Goal: Information Seeking & Learning: Check status

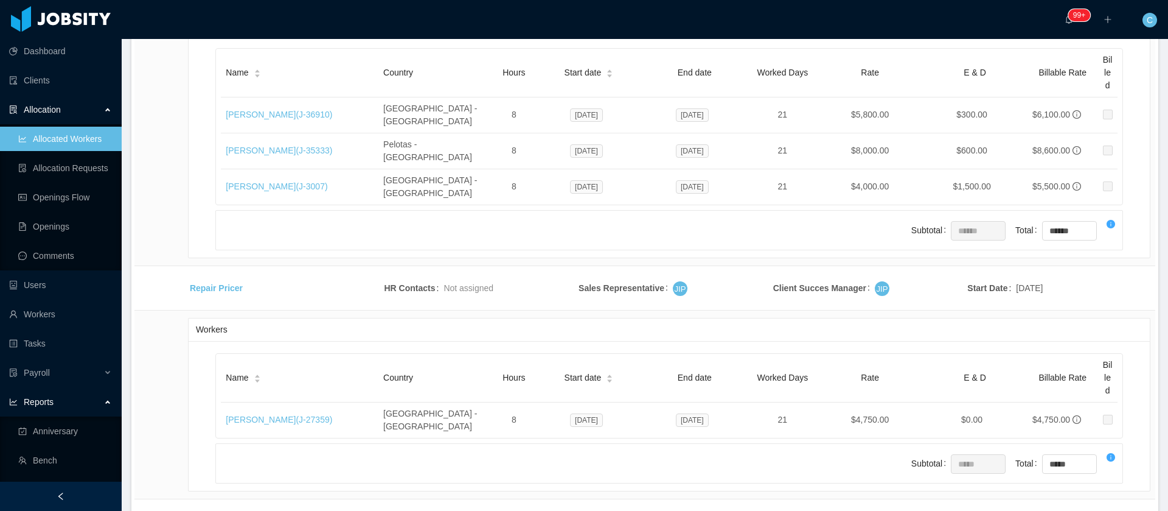
scroll to position [2280, 0]
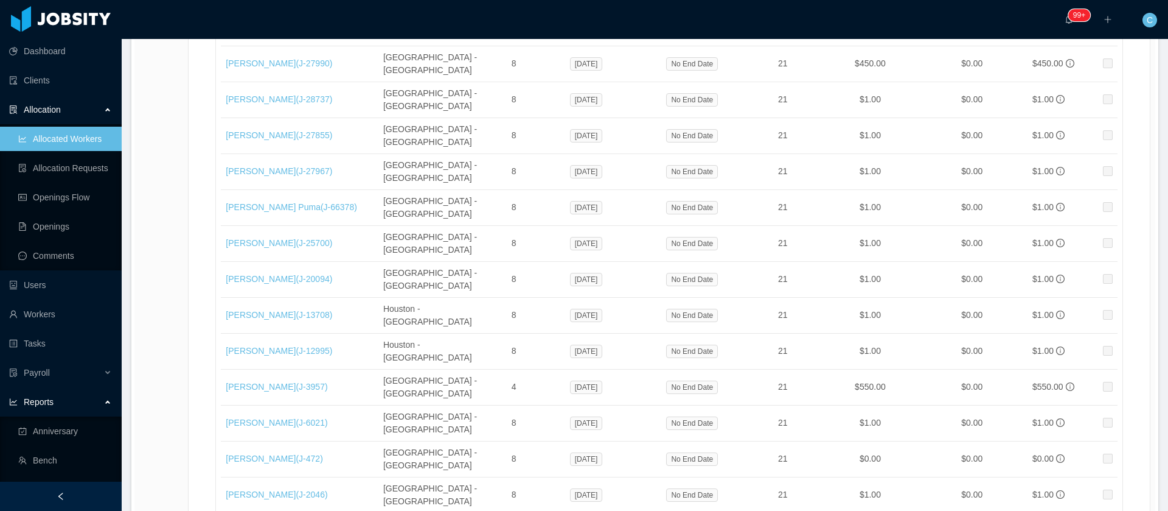
drag, startPoint x: 131, startPoint y: 350, endPoint x: 618, endPoint y: 38, distance: 579.1
click at [131, 350] on section "··· 99+ ··· ··· C ··· Home / Allocated Workers / Allocated Workers Report Selec…" at bounding box center [645, 255] width 1047 height 511
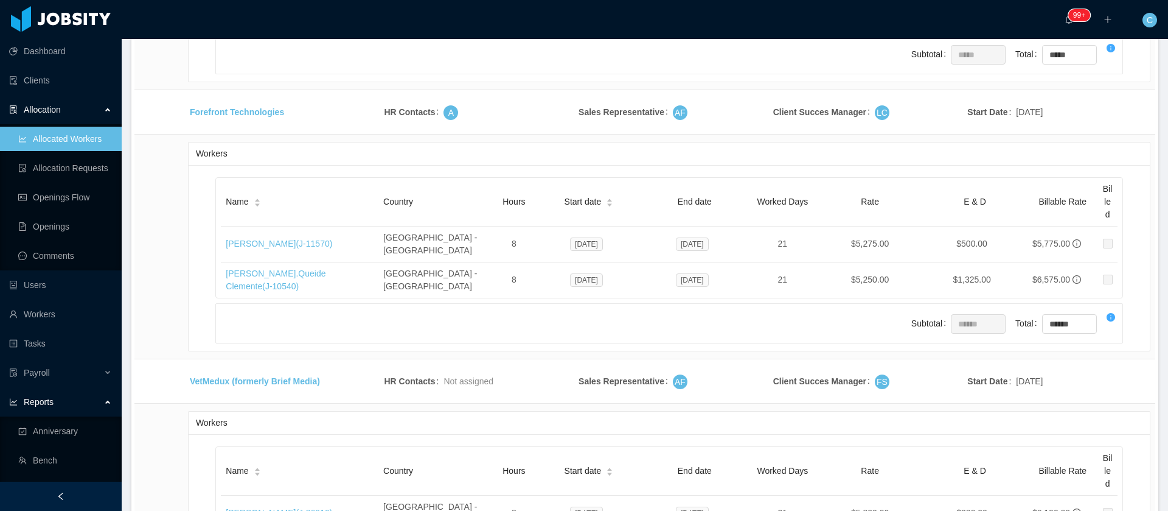
scroll to position [12857, 0]
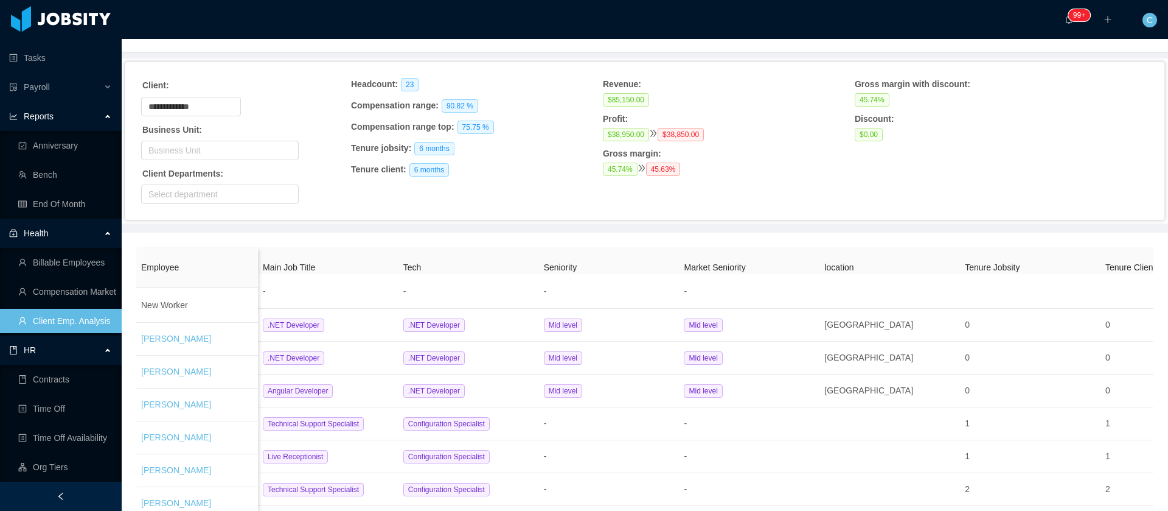
scroll to position [515, 0]
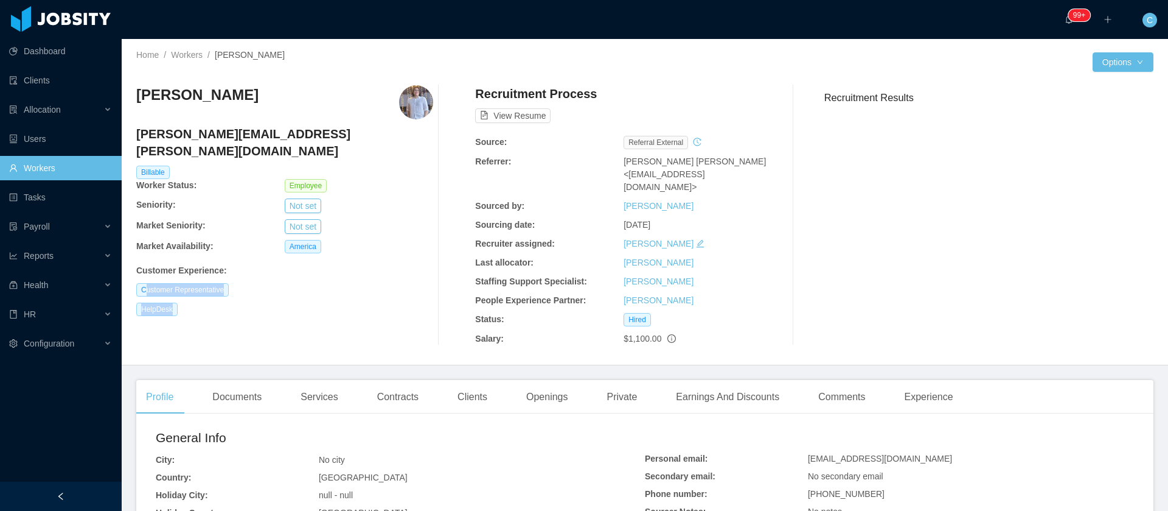
drag, startPoint x: 145, startPoint y: 275, endPoint x: 215, endPoint y: 279, distance: 70.1
click at [215, 279] on div "Juan David Caicedo juan.caicedo@jobsity.com Billable Worker Status: Employee Se…" at bounding box center [284, 215] width 297 height 260
click at [480, 383] on div "Clients" at bounding box center [472, 397] width 49 height 34
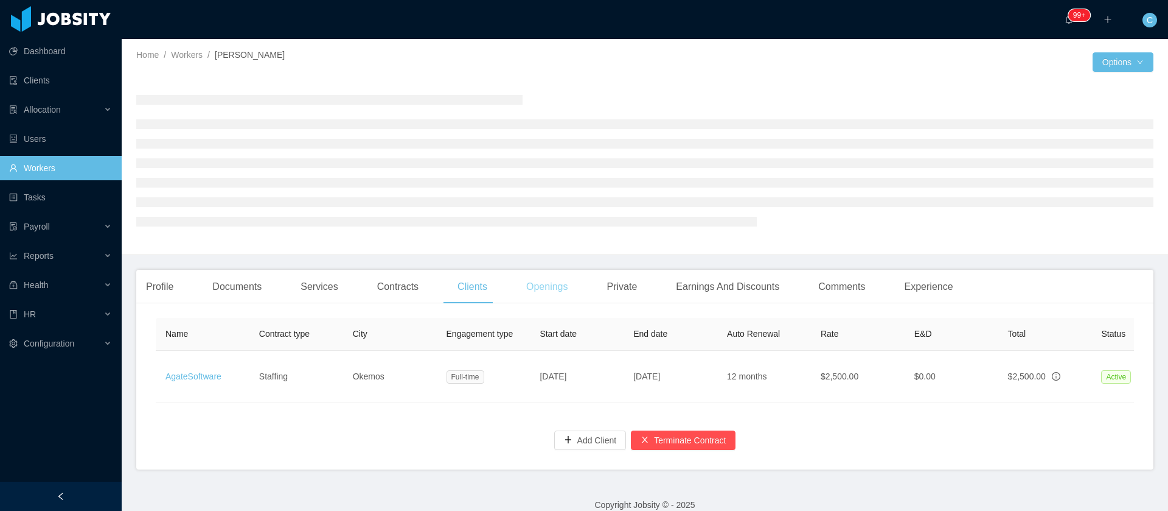
click at [546, 292] on div "Openings" at bounding box center [547, 287] width 61 height 34
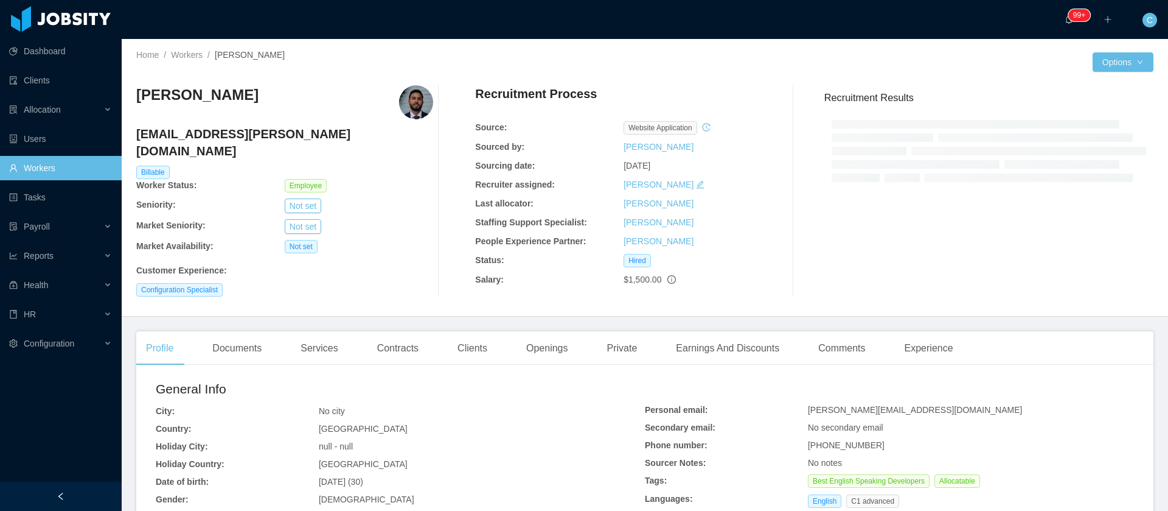
click at [531, 288] on div "Francisco Molina francisco.molina@jobsity.com Billable Worker Status: Employee …" at bounding box center [644, 190] width 1017 height 231
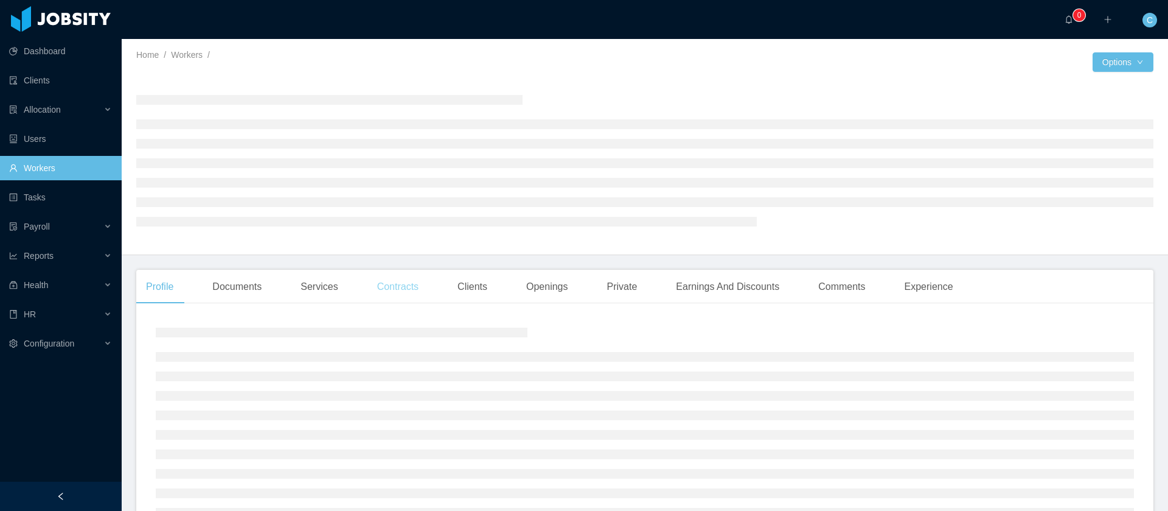
click at [403, 290] on div "Contracts" at bounding box center [398, 287] width 61 height 34
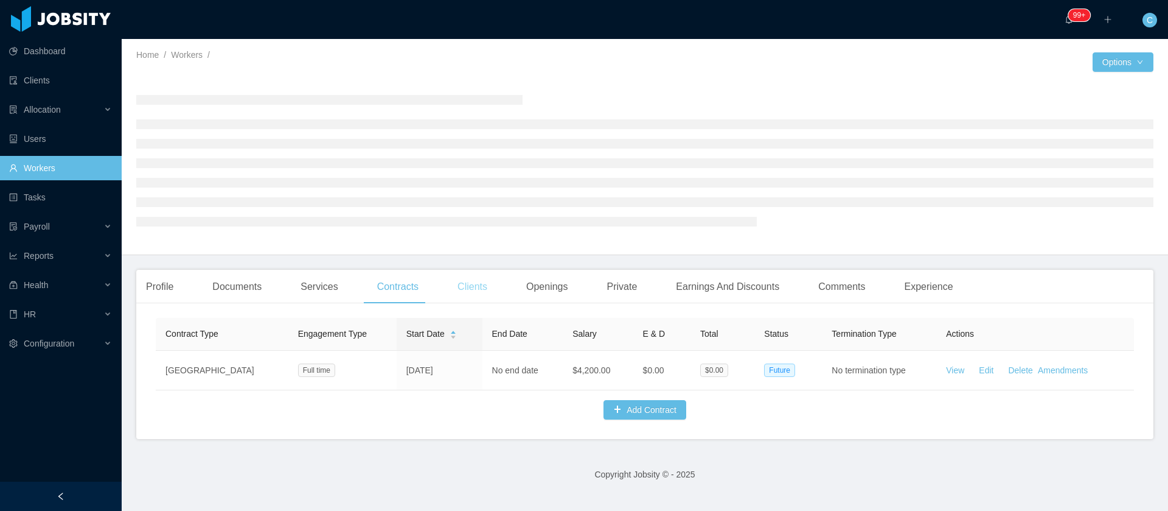
click at [456, 299] on main "Home / Workers / / Options Profile Documents Services Contracts Clients Opening…" at bounding box center [645, 275] width 1047 height 472
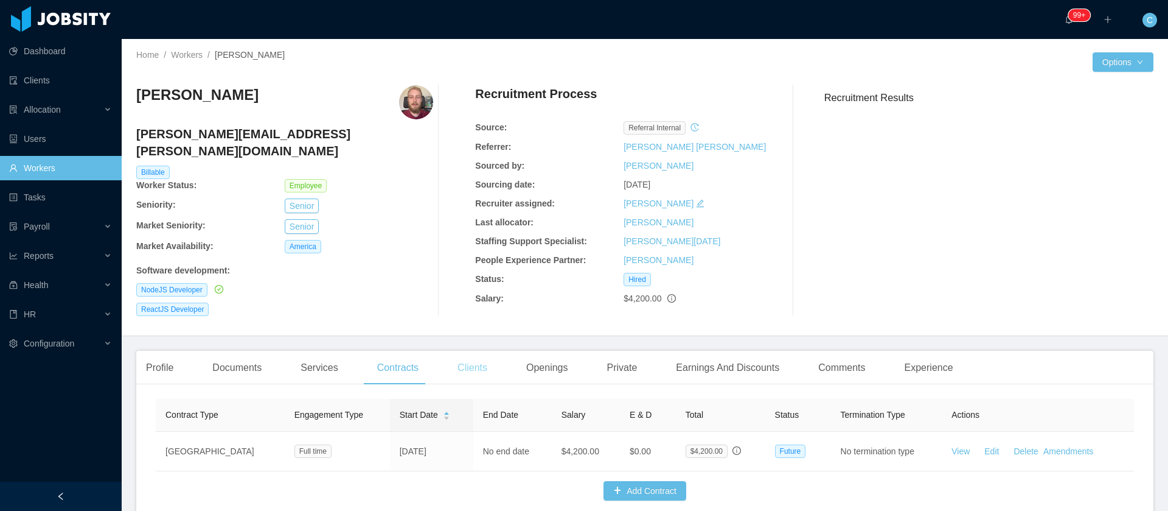
click at [463, 363] on div "Clients" at bounding box center [472, 367] width 49 height 34
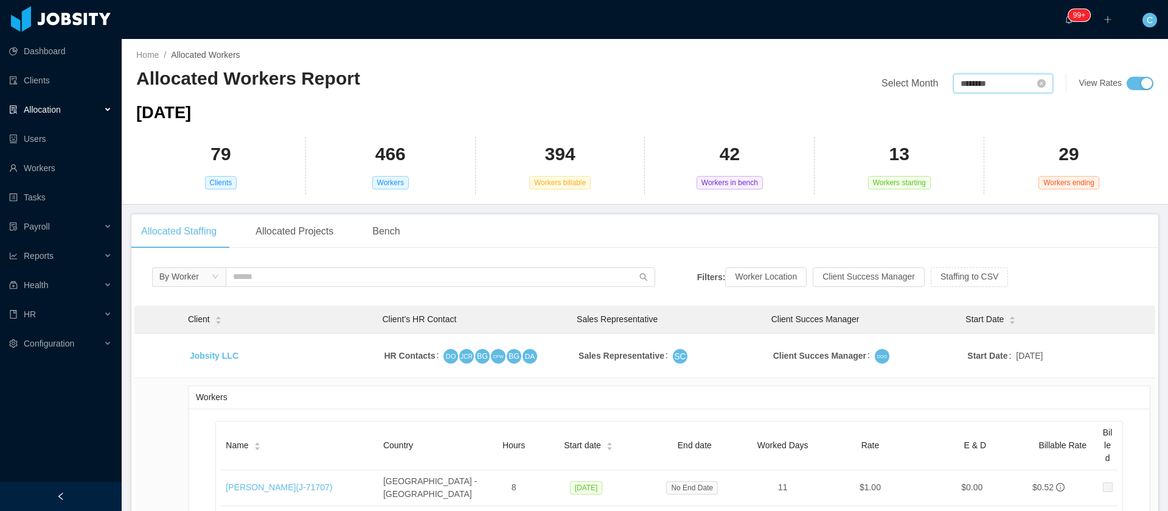
click at [965, 80] on input "********" at bounding box center [1004, 83] width 100 height 19
click at [1072, 192] on link "Sep" at bounding box center [1071, 191] width 25 height 15
type input "********"
click at [122, 453] on main "Home / Allocated Workers / Allocated Workers Report Select Month ******** View …" at bounding box center [645, 275] width 1047 height 472
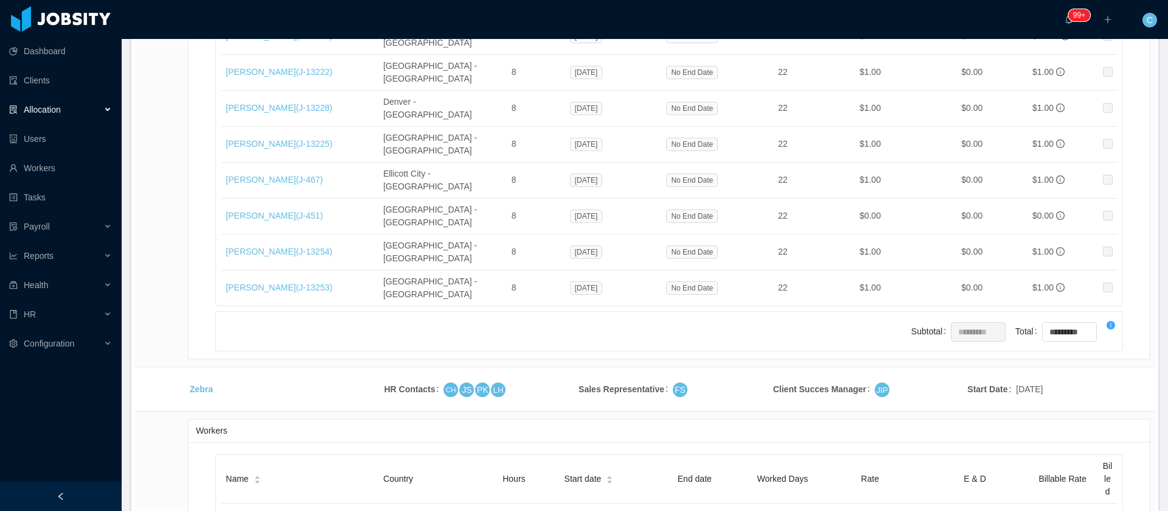
scroll to position [3012, 0]
